Goal: Task Accomplishment & Management: Manage account settings

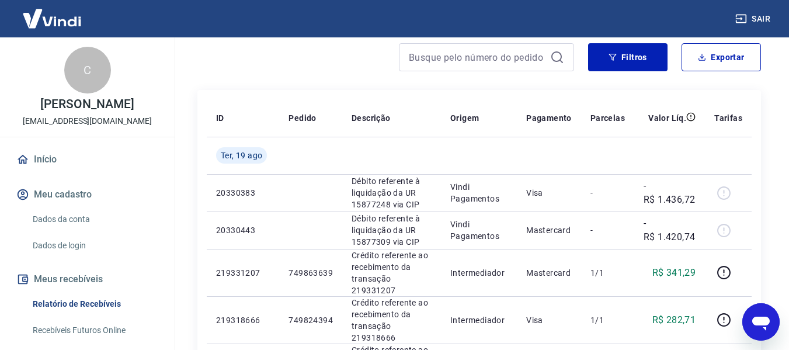
scroll to position [117, 0]
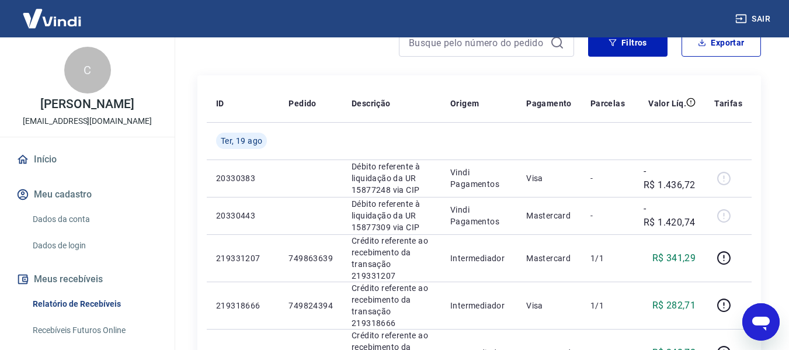
click at [69, 172] on link "Início" at bounding box center [87, 160] width 147 height 26
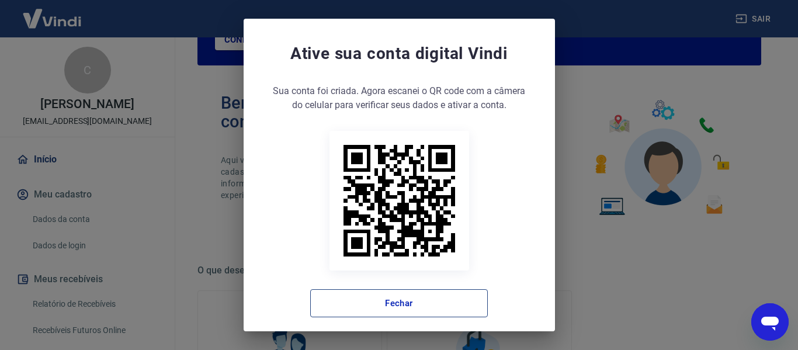
click at [367, 303] on button "Fechar" at bounding box center [399, 303] width 178 height 28
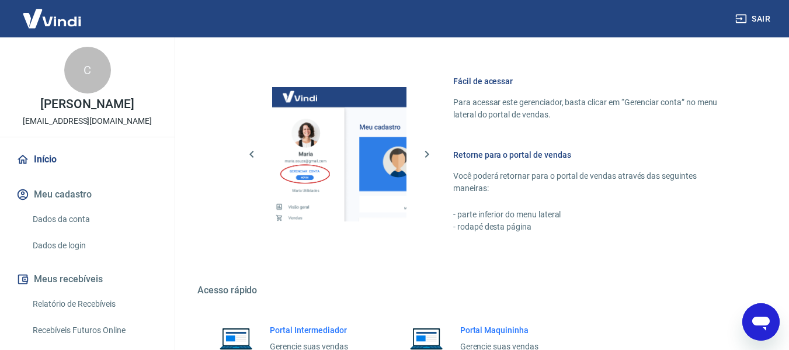
scroll to position [730, 0]
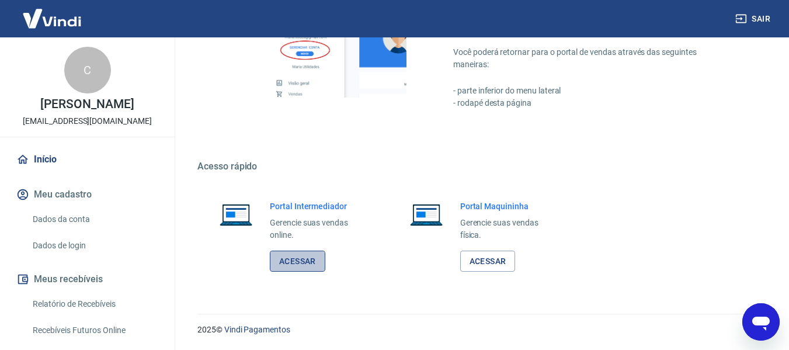
click at [304, 263] on link "Acessar" at bounding box center [297, 262] width 55 height 22
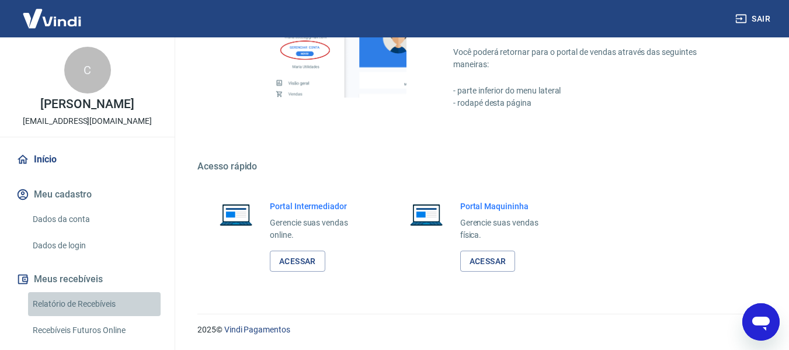
click at [98, 315] on link "Relatório de Recebíveis" at bounding box center [94, 304] width 133 height 24
